Goal: Transaction & Acquisition: Purchase product/service

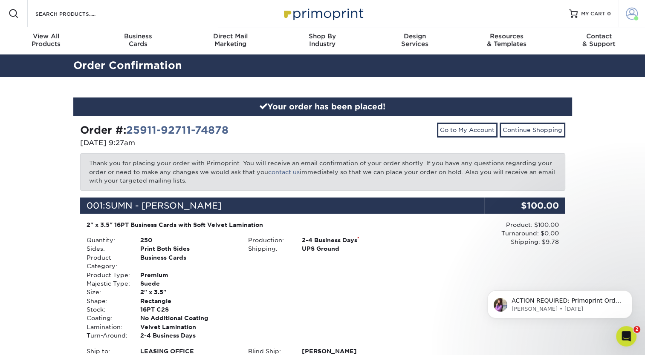
click at [631, 14] on span at bounding box center [632, 14] width 12 height 12
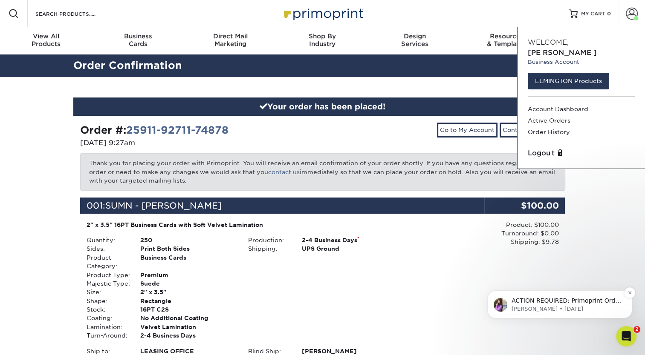
click at [569, 303] on p "ACTION REQUIRED: Primoprint Order 25827-110926-74878 Thank you for placing your…" at bounding box center [566, 301] width 110 height 9
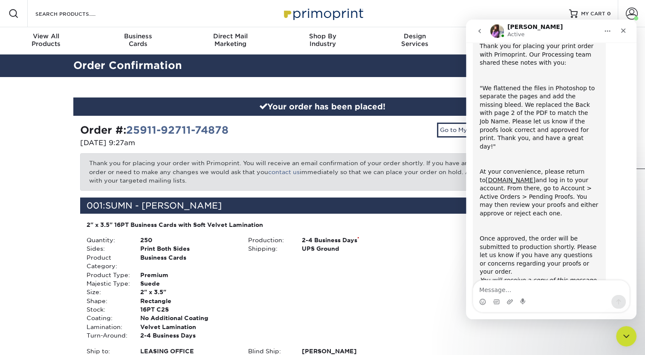
scroll to position [63, 0]
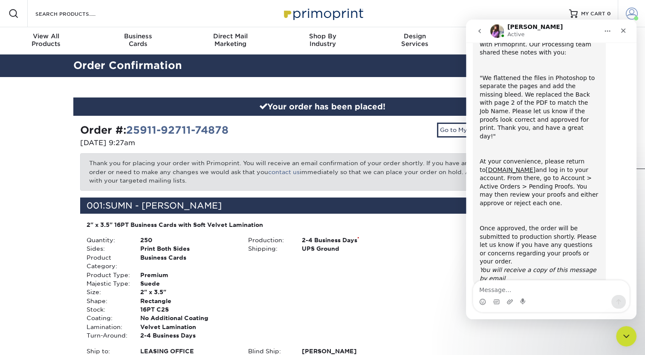
click at [629, 14] on span at bounding box center [632, 14] width 12 height 12
click at [624, 30] on icon "Close" at bounding box center [623, 30] width 7 height 7
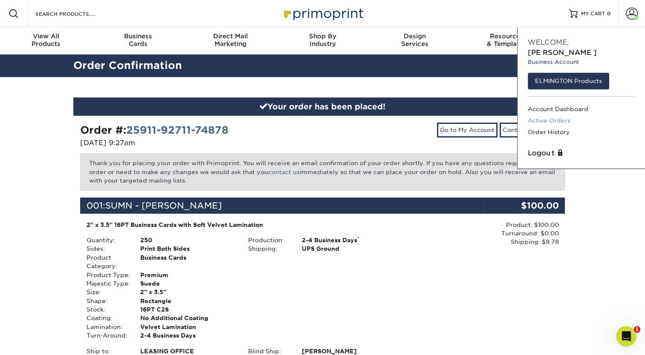
click at [546, 115] on link "Active Orders" at bounding box center [581, 121] width 107 height 12
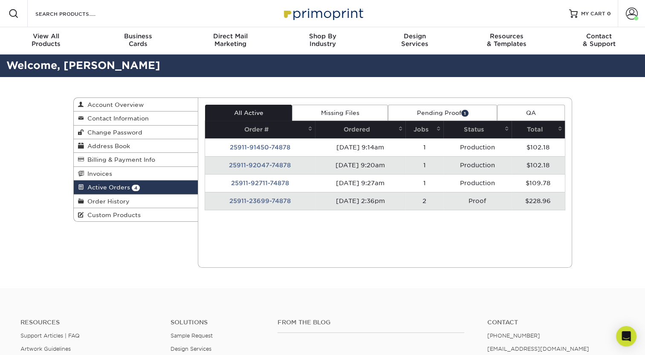
click at [439, 109] on link "Pending Proof 1" at bounding box center [442, 113] width 109 height 16
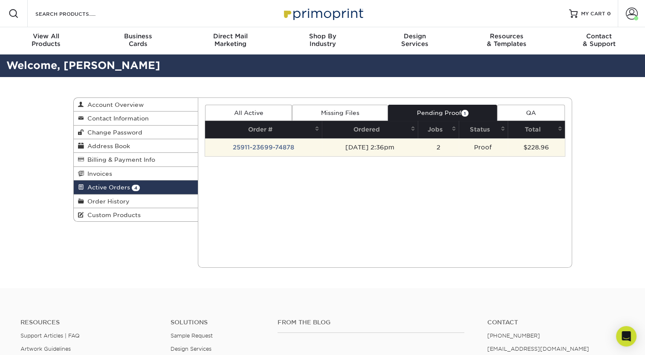
click at [532, 142] on td "$228.96" at bounding box center [536, 148] width 57 height 18
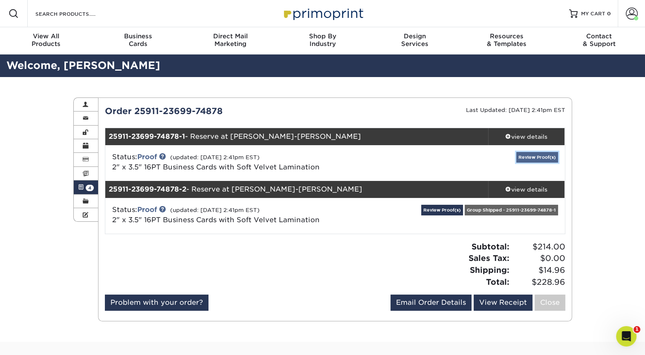
click at [534, 159] on link "Review Proof(s)" at bounding box center [537, 157] width 42 height 11
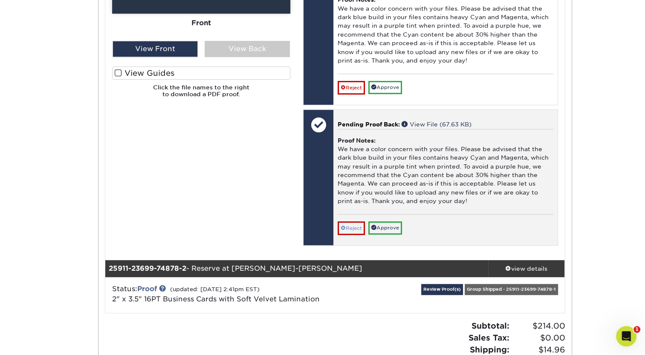
scroll to position [468, 0]
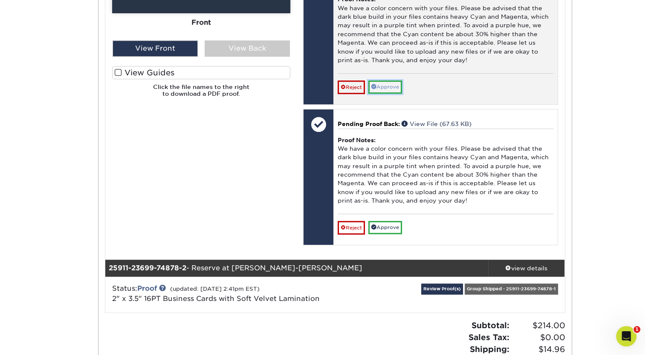
click at [385, 91] on link "Approve" at bounding box center [385, 87] width 34 height 13
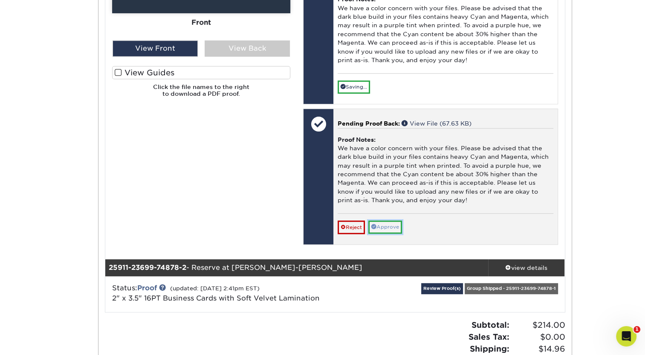
click at [385, 232] on link "Approve" at bounding box center [385, 227] width 34 height 13
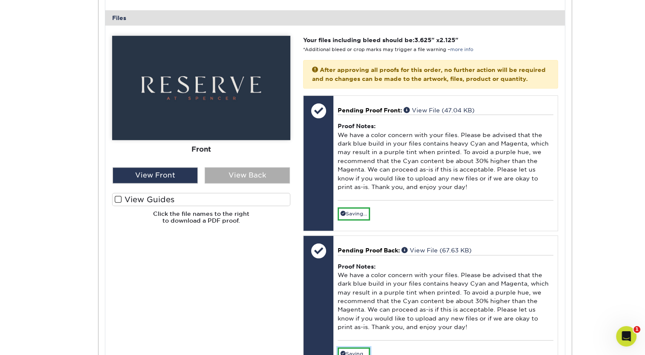
scroll to position [341, 0]
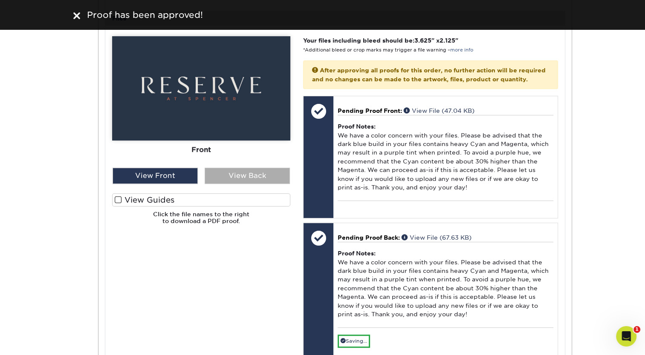
click at [238, 175] on div "View Back" at bounding box center [247, 176] width 85 height 16
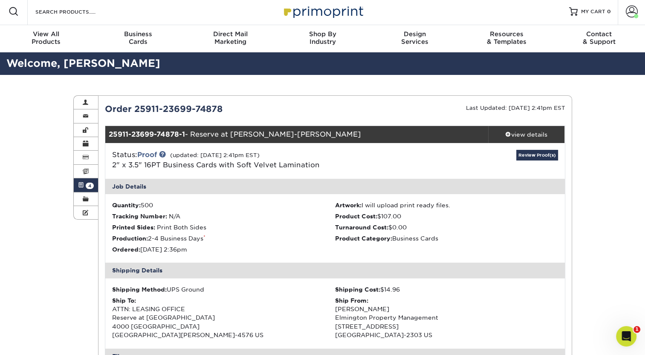
scroll to position [0, 0]
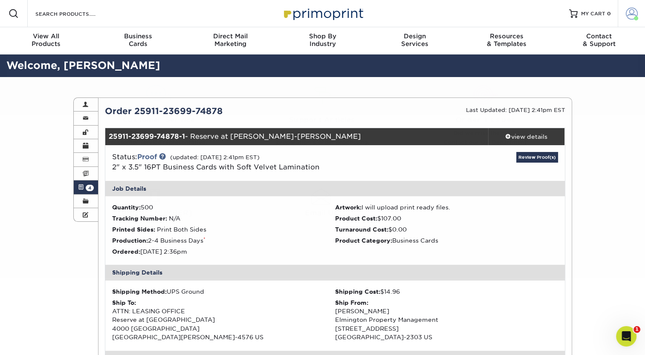
click at [629, 17] on span at bounding box center [632, 14] width 12 height 12
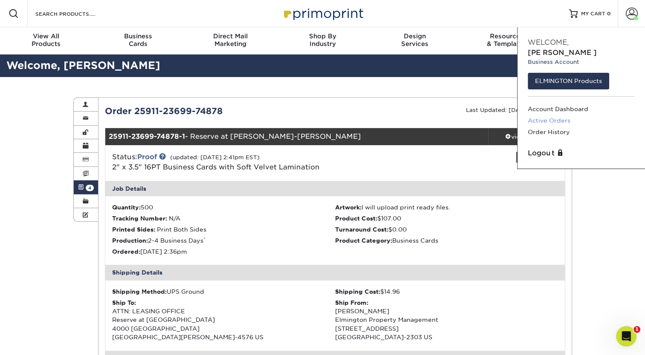
click at [556, 115] on link "Active Orders" at bounding box center [581, 121] width 107 height 12
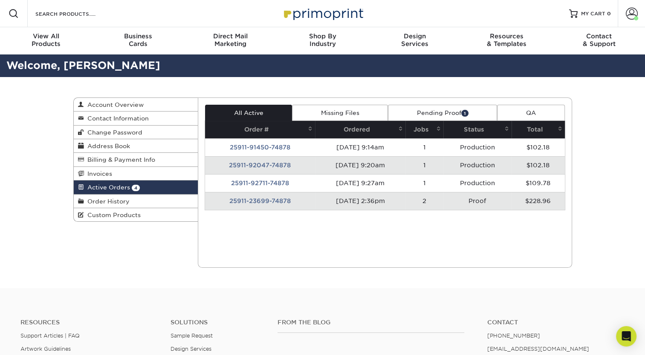
click at [368, 113] on link "Missing Files" at bounding box center [340, 113] width 96 height 16
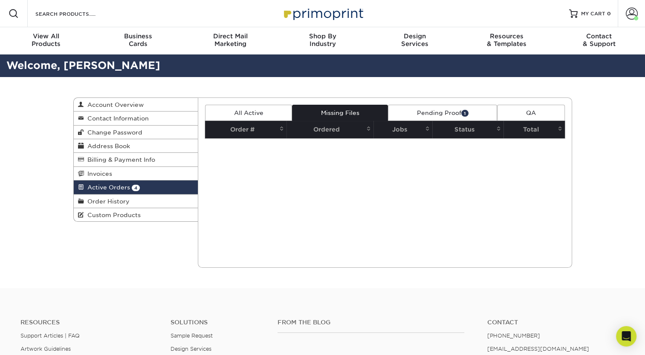
click at [254, 108] on link "All Active" at bounding box center [248, 113] width 87 height 16
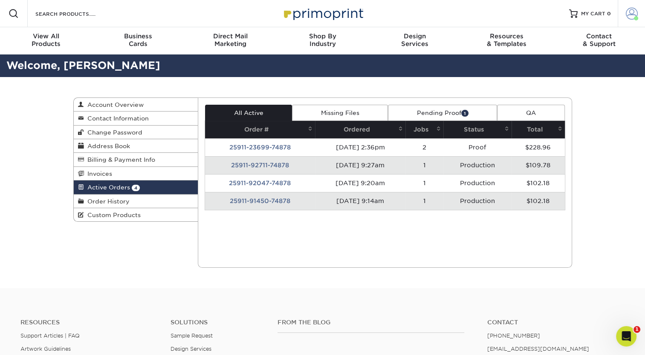
click at [629, 19] on span at bounding box center [632, 14] width 12 height 12
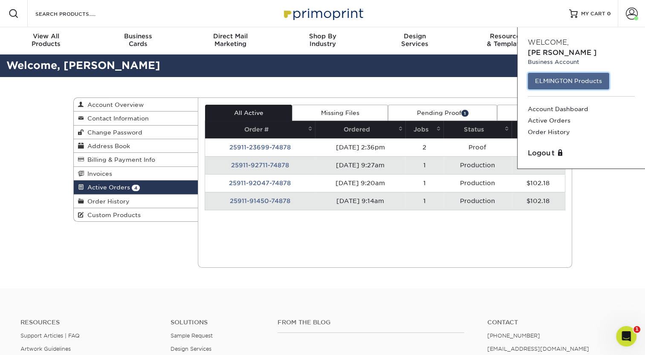
click at [560, 75] on link "ELMINGTON Products" at bounding box center [568, 81] width 81 height 16
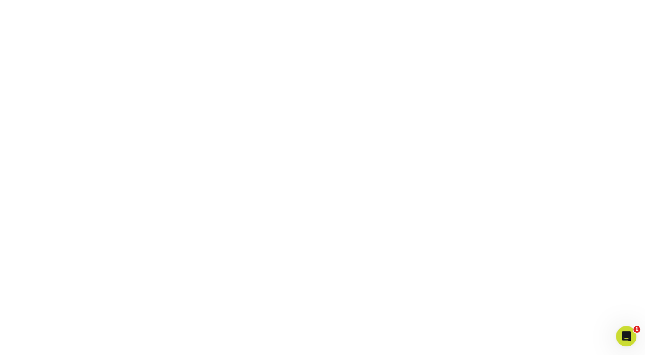
scroll to position [223, 0]
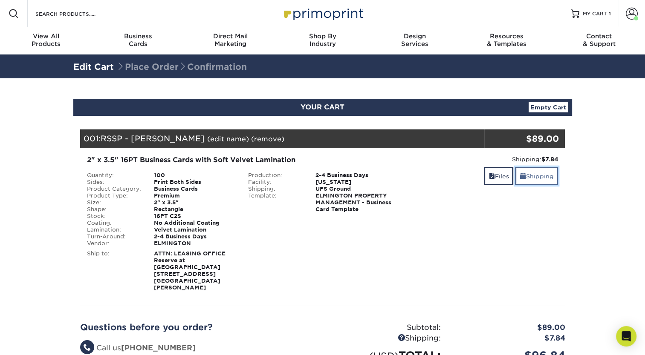
click at [532, 174] on link "Shipping" at bounding box center [536, 176] width 43 height 18
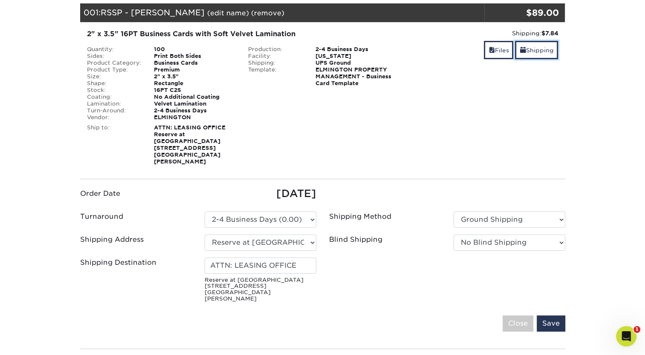
scroll to position [127, 0]
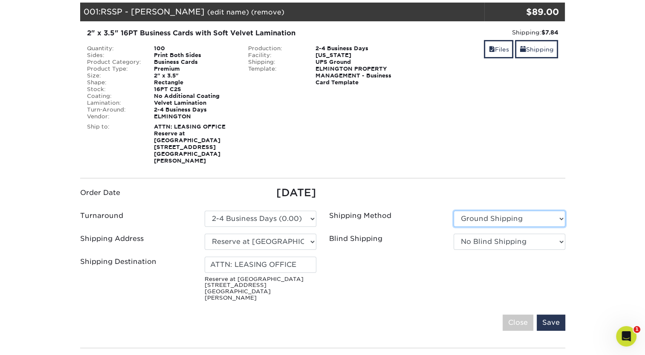
click at [495, 211] on select "Please Select Ground Shipping 3 Day Shipping Service 2 Day Air Shipping 2nd Day…" at bounding box center [509, 219] width 112 height 16
click at [494, 211] on select "Please Select Ground Shipping 3 Day Shipping Service 2 Day Air Shipping 2nd Day…" at bounding box center [509, 219] width 112 height 16
click at [494, 234] on select "No Blind Shipping Ivy Point Cinco Ranch 1104 Residence 12th & Wedgewood 780 Tow…" at bounding box center [509, 242] width 112 height 16
select select "279590"
click at [505, 211] on select "Please Select Ground Shipping (+$7.84) 3 Day Shipping Service (+$15.34)" at bounding box center [509, 219] width 112 height 16
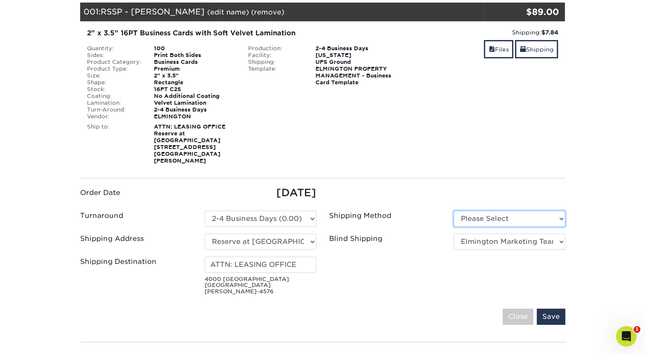
select select "03"
click at [453, 211] on select "Please Select Ground Shipping (+$7.84) 3 Day Shipping Service (+$15.34)" at bounding box center [509, 219] width 112 height 16
click at [547, 309] on input "Save" at bounding box center [551, 317] width 29 height 16
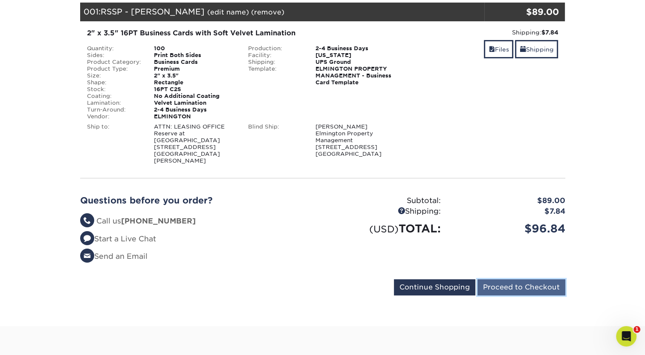
click at [516, 282] on input "Proceed to Checkout" at bounding box center [521, 288] width 88 height 16
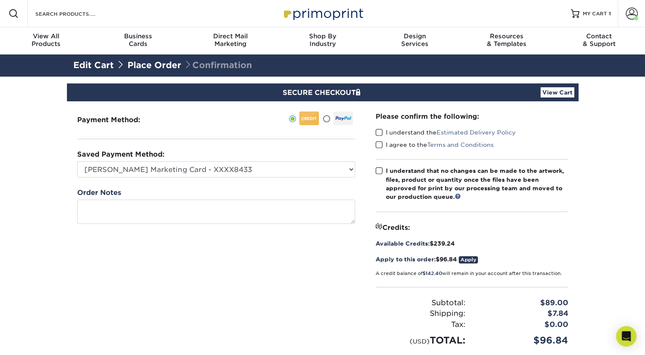
click at [379, 133] on span at bounding box center [378, 133] width 7 height 8
click at [0, 0] on input "I understand the Estimated Delivery Policy" at bounding box center [0, 0] width 0 height 0
click at [380, 146] on span at bounding box center [378, 145] width 7 height 8
click at [0, 0] on input "I agree to the Terms and Conditions" at bounding box center [0, 0] width 0 height 0
click at [375, 171] on span at bounding box center [378, 171] width 7 height 8
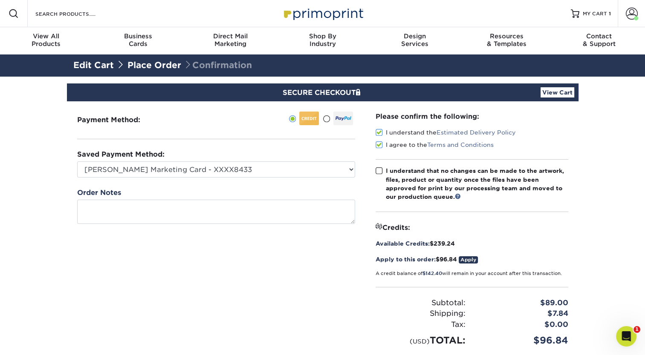
click at [0, 0] on input "I understand that no changes can be made to the artwork, files, product or quan…" at bounding box center [0, 0] width 0 height 0
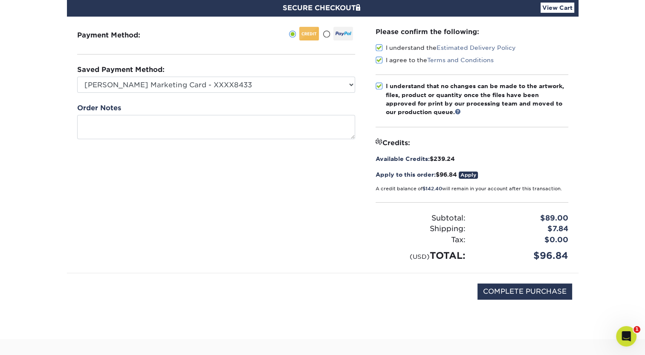
scroll to position [85, 0]
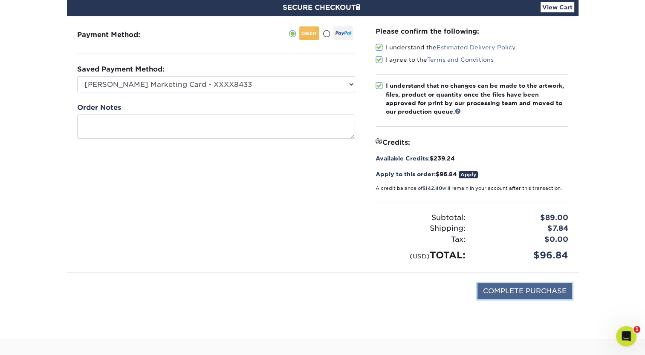
click at [521, 292] on input "COMPLETE PURCHASE" at bounding box center [524, 291] width 95 height 16
type input "PROCESSING, PLEASE WAIT..."
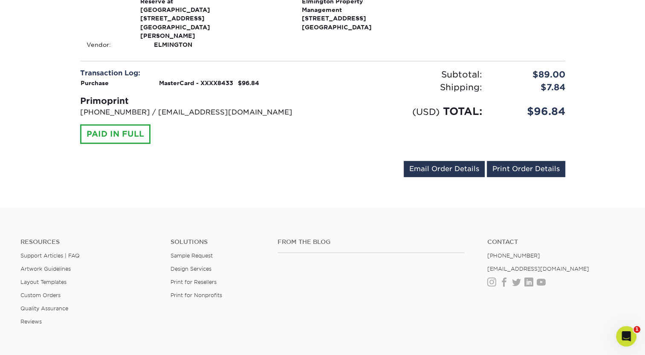
scroll to position [442, 0]
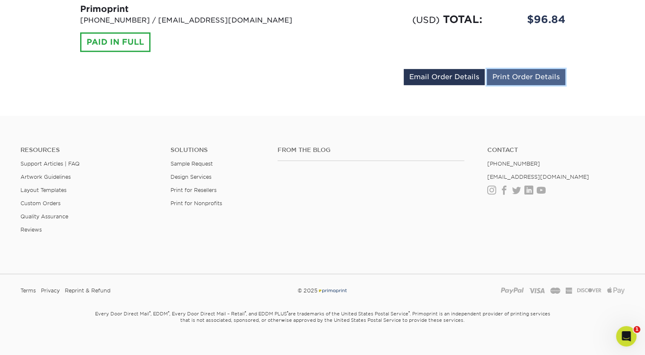
click at [499, 69] on link "Print Order Details" at bounding box center [526, 77] width 78 height 16
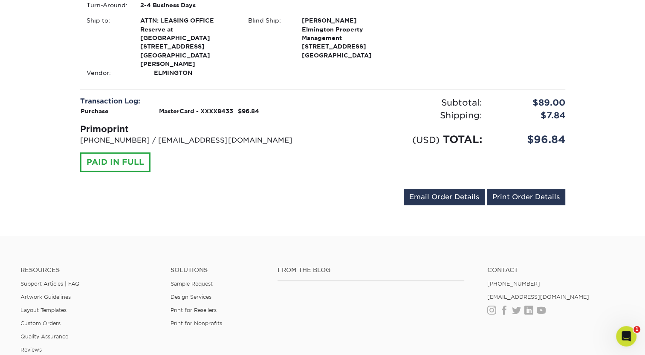
click at [372, 236] on footer "Resources Support Articles | FAQ Artwork Guidelines Layout Templates Custom Ord…" at bounding box center [322, 360] width 645 height 249
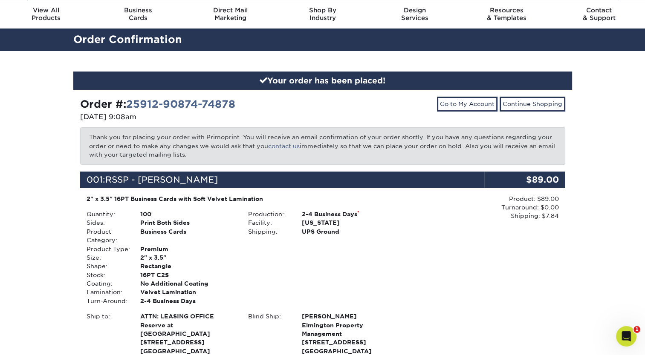
scroll to position [0, 0]
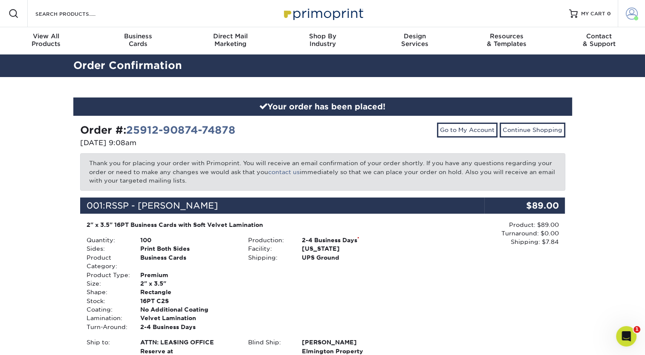
click at [629, 14] on span at bounding box center [632, 14] width 12 height 12
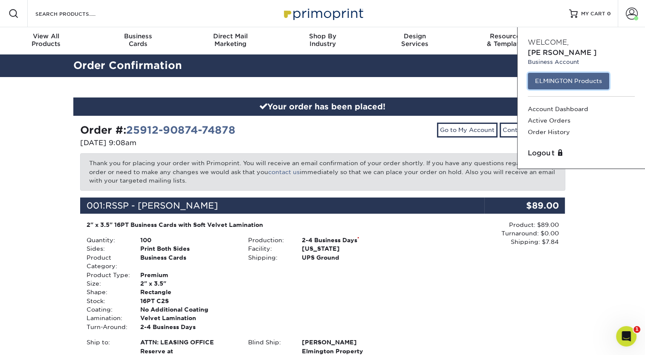
click at [579, 73] on link "ELMINGTON Products" at bounding box center [568, 81] width 81 height 16
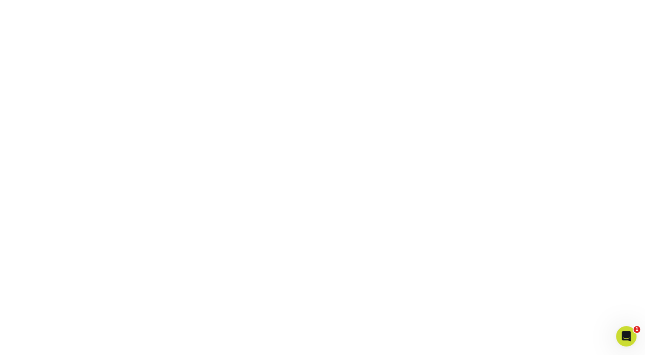
scroll to position [226, 0]
